Goal: Transaction & Acquisition: Purchase product/service

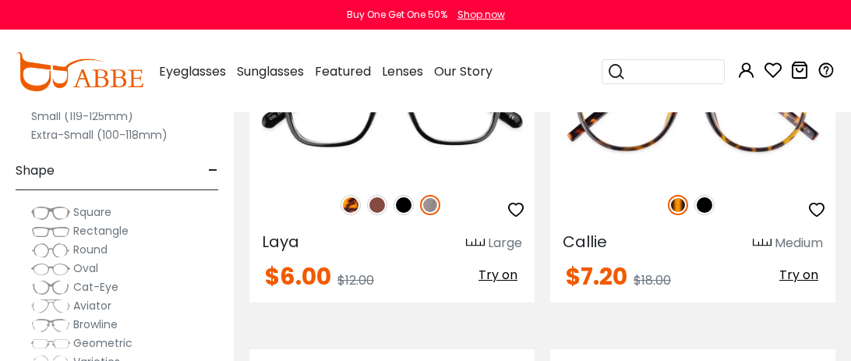
scroll to position [337, 0]
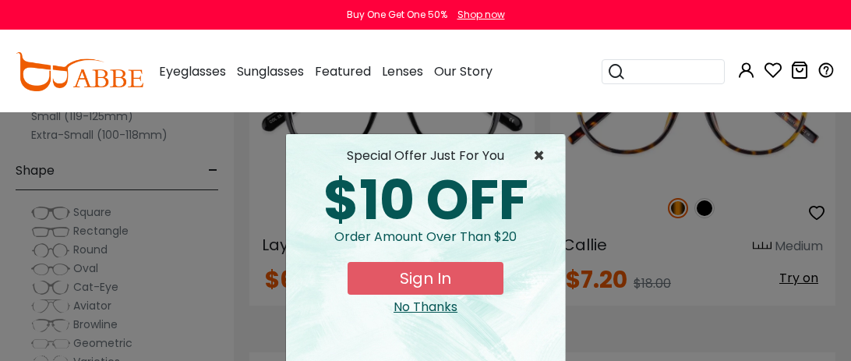
click at [538, 162] on span "×" at bounding box center [542, 155] width 19 height 19
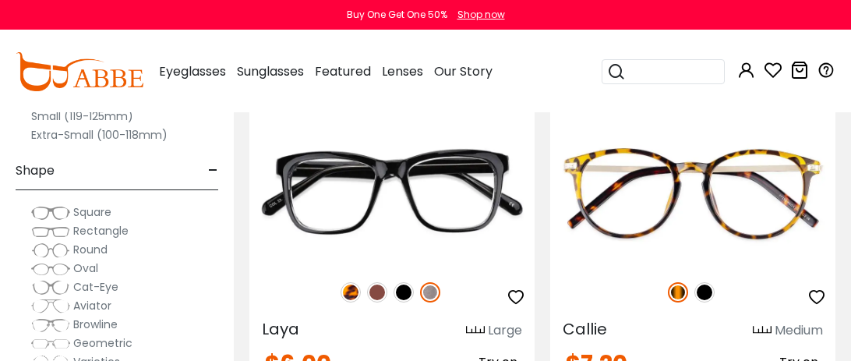
scroll to position [253, 0]
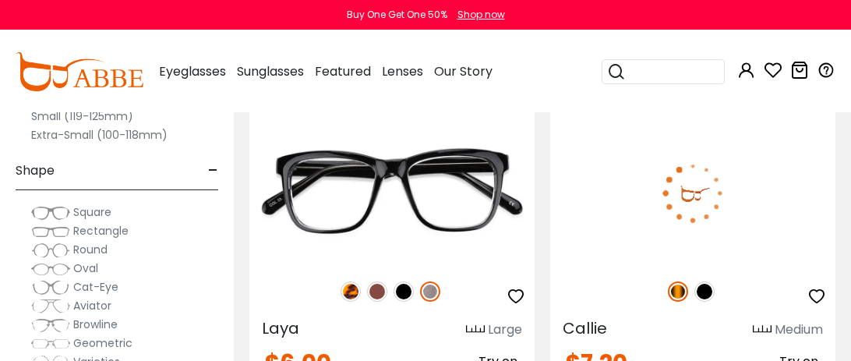
click at [701, 295] on img at bounding box center [704, 291] width 20 height 20
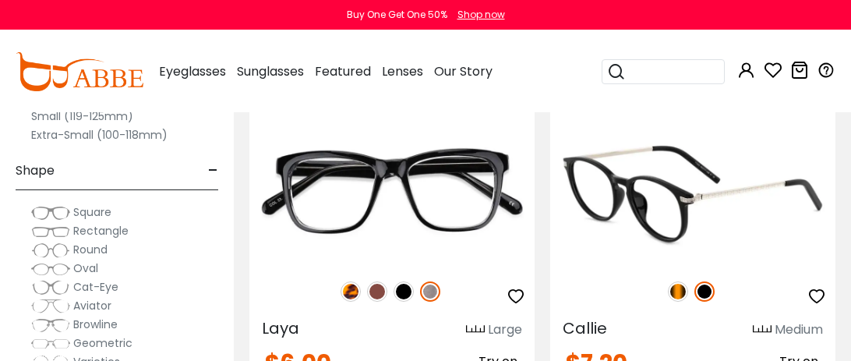
click at [776, 212] on img at bounding box center [692, 193] width 285 height 143
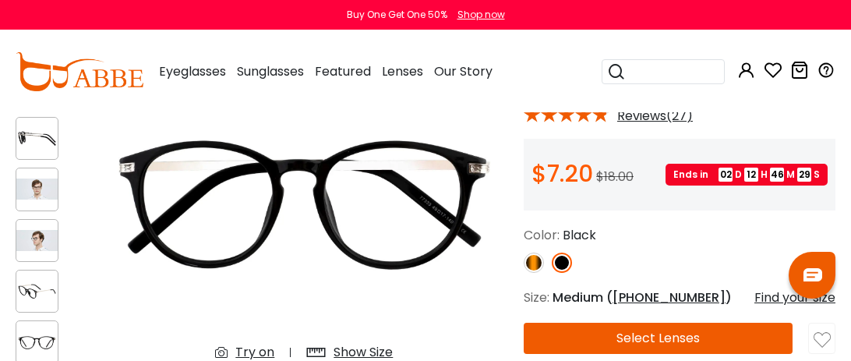
scroll to position [113, 0]
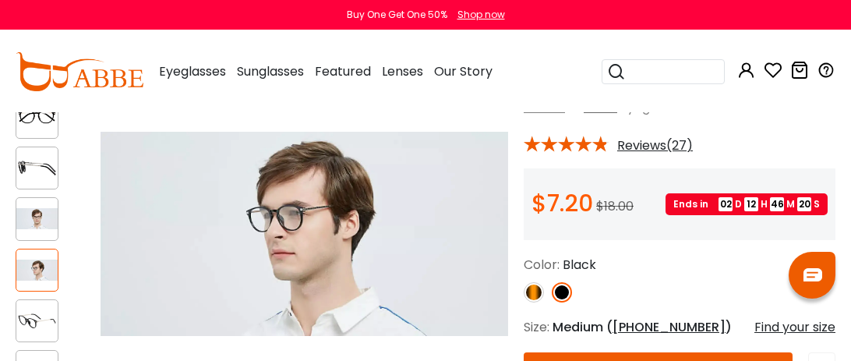
click at [485, 232] on img at bounding box center [305, 234] width 408 height 340
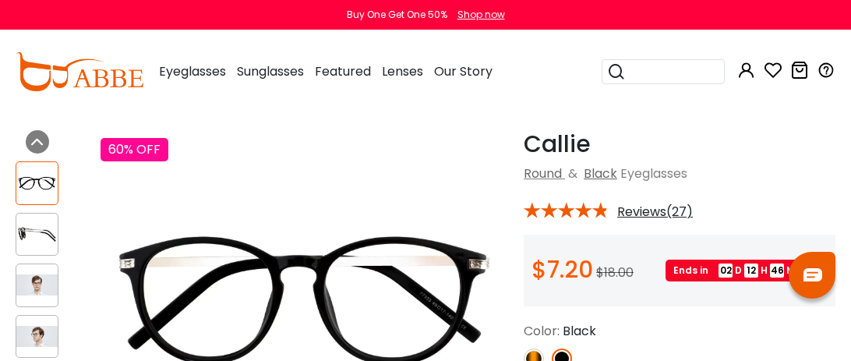
scroll to position [0, 0]
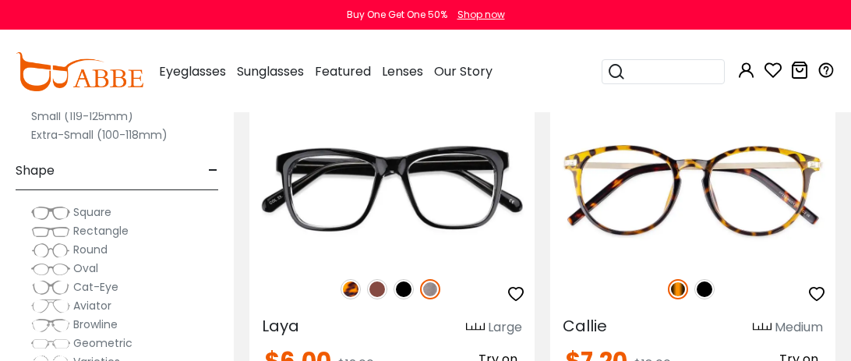
scroll to position [253, 0]
